Goal: Book appointment/travel/reservation

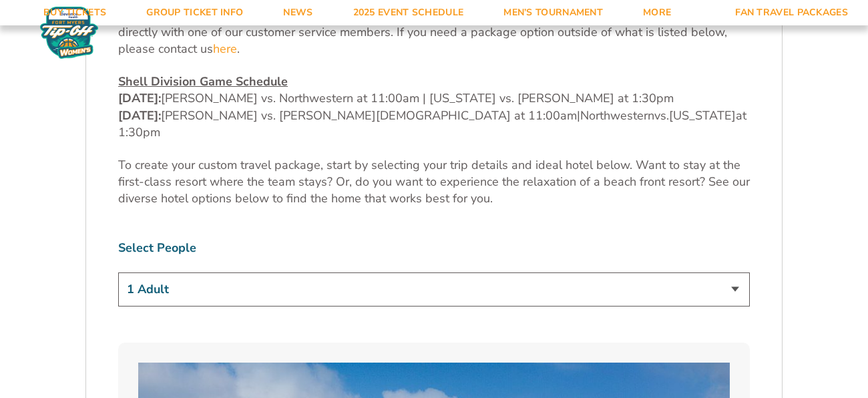
scroll to position [723, 0]
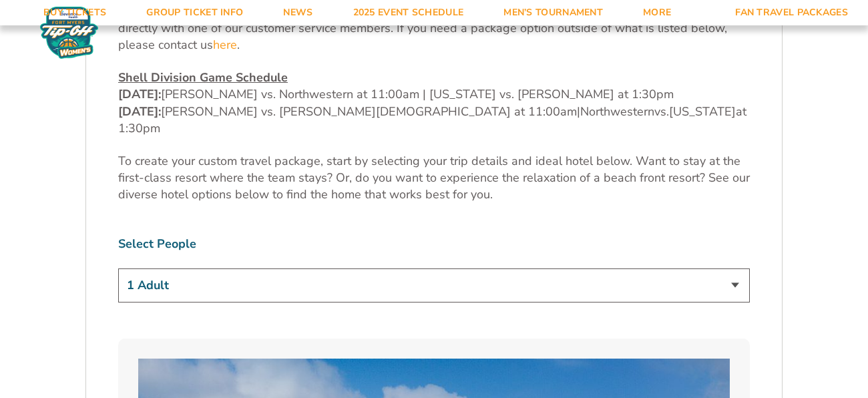
click at [736, 268] on select "1 Adult 2 Adults 3 Adults 4 Adults 2 Adults + 1 Child 2 Adults + 2 Children 2 A…" at bounding box center [433, 285] width 631 height 34
select select "2 Adults"
click at [118, 268] on select "1 Adult 2 Adults 3 Adults 4 Adults 2 Adults + 1 Child 2 Adults + 2 Children 2 A…" at bounding box center [433, 285] width 631 height 34
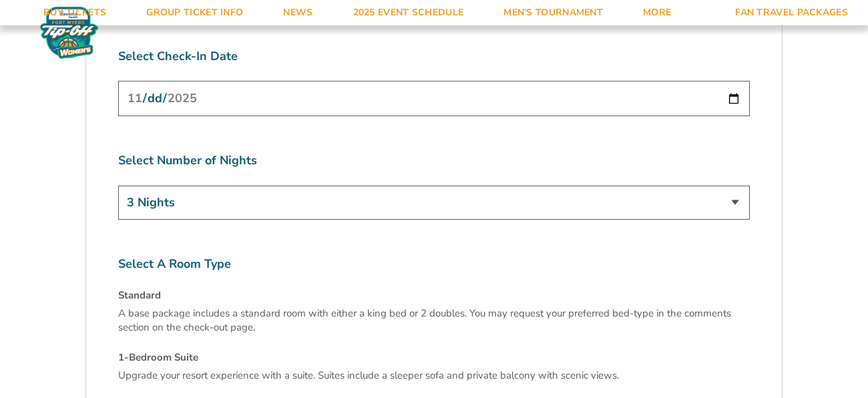
scroll to position [5135, 0]
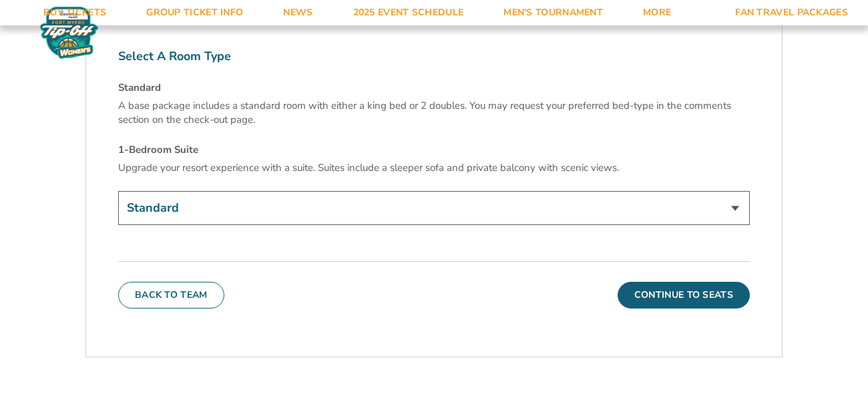
scroll to position [5339, 0]
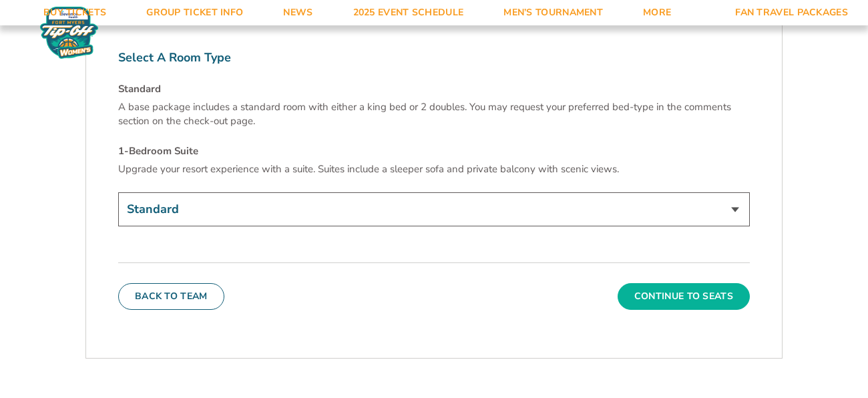
click at [675, 283] on button "Continue To Seats" at bounding box center [683, 296] width 132 height 27
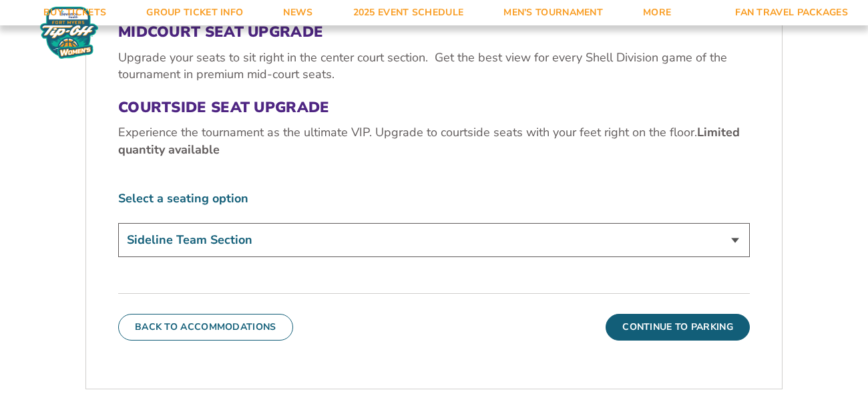
scroll to position [545, 0]
click at [735, 222] on select "Sideline Team Section Midcourt Seat Upgrade (+$70 per person) Courtside Seat Up…" at bounding box center [433, 239] width 631 height 34
click at [118, 222] on select "Sideline Team Section Midcourt Seat Upgrade (+$70 per person) Courtside Seat Up…" at bounding box center [433, 239] width 631 height 34
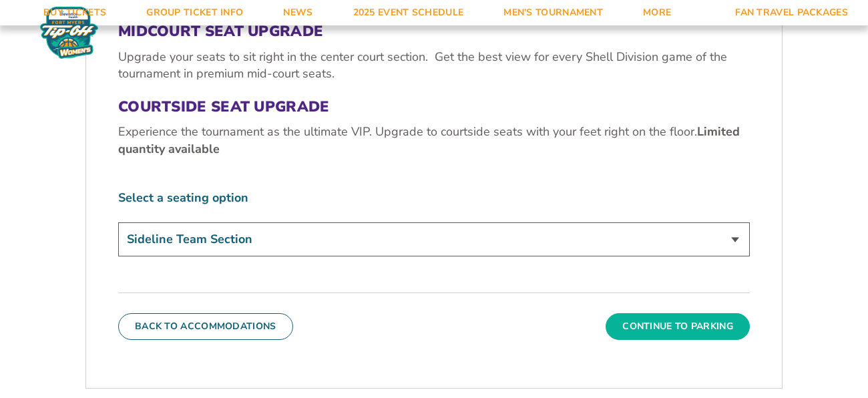
click at [696, 313] on button "Continue To Parking" at bounding box center [677, 326] width 144 height 27
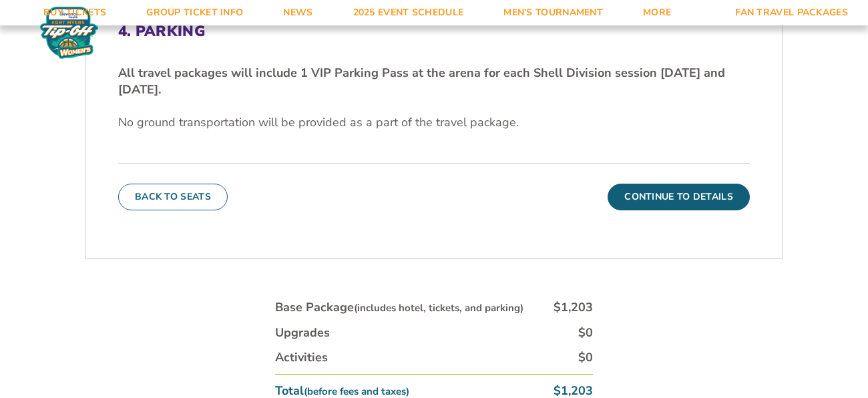
scroll to position [441, 0]
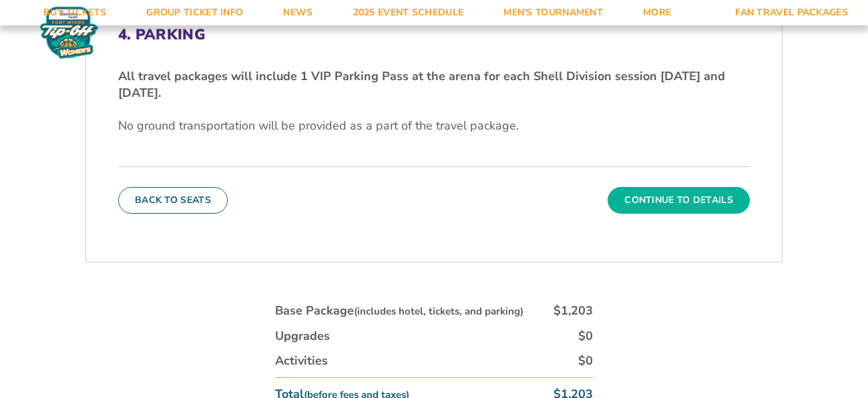
click at [674, 187] on button "Continue To Details" at bounding box center [678, 200] width 142 height 27
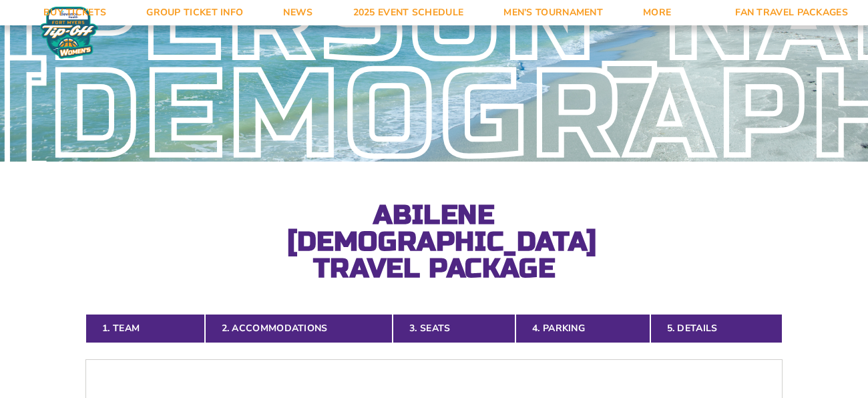
scroll to position [0, 0]
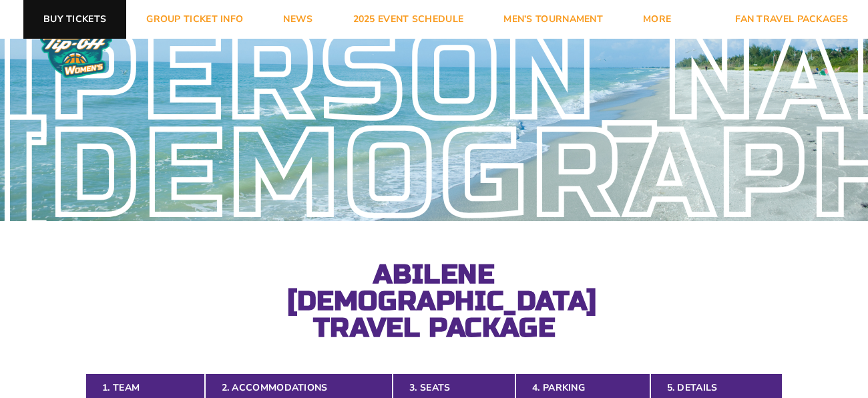
click at [57, 19] on link "Buy Tickets" at bounding box center [74, 19] width 103 height 39
